Goal: Task Accomplishment & Management: Complete application form

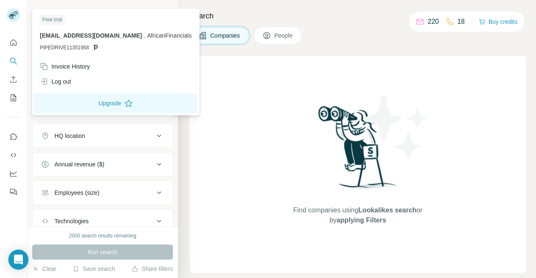
click at [10, 12] on rect at bounding box center [13, 14] width 13 height 13
click at [262, 93] on div "Find companies using Lookalikes search or by applying Filters" at bounding box center [358, 164] width 336 height 217
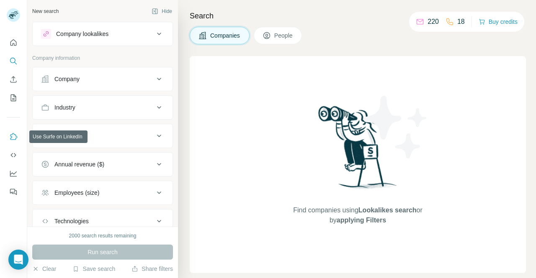
click at [13, 137] on icon "Use Surfe on LinkedIn" at bounding box center [13, 137] width 8 height 8
